Goal: Communication & Community: Answer question/provide support

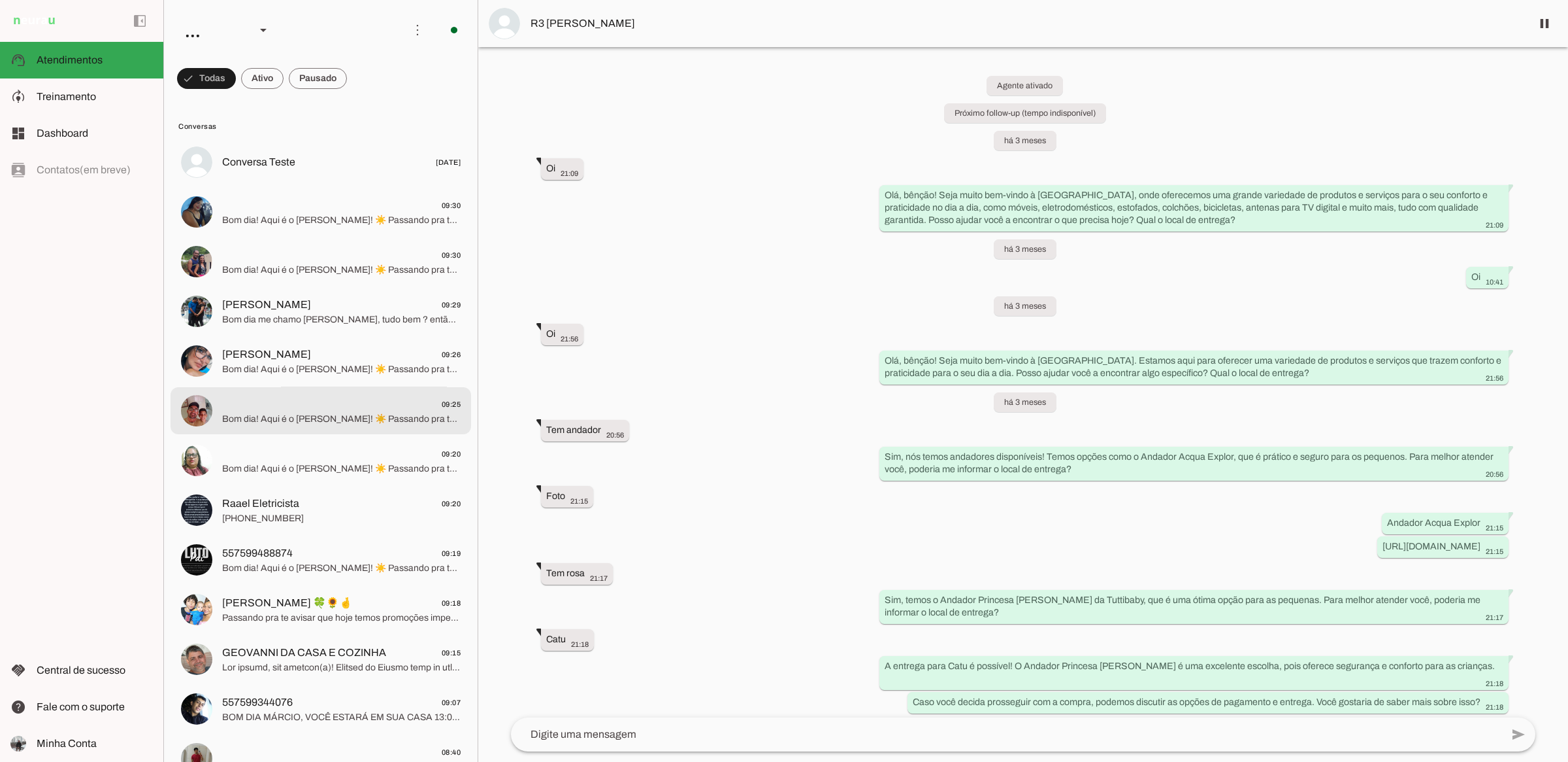
click at [286, 419] on span "Bom dia! Aqui é o [PERSON_NAME]! ☀️ Passando pra te avisar que hoje temos promo…" at bounding box center [341, 418] width 238 height 13
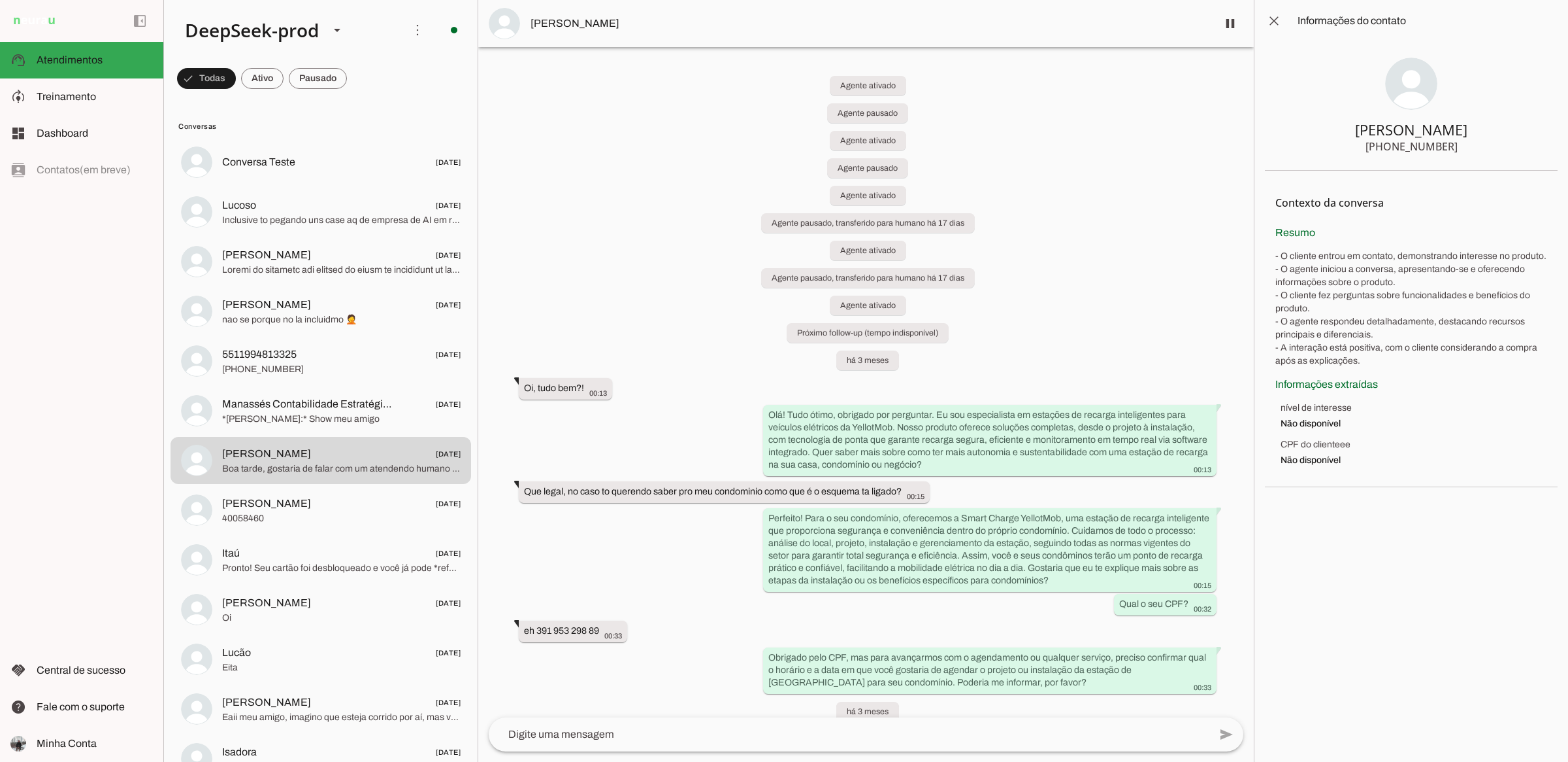
click at [687, 155] on div "Agente ativado Agente pausado Agente ativado Agente pausado Agente ativado Agen…" at bounding box center [866, 382] width 775 height 670
